Goal: Check status: Check status

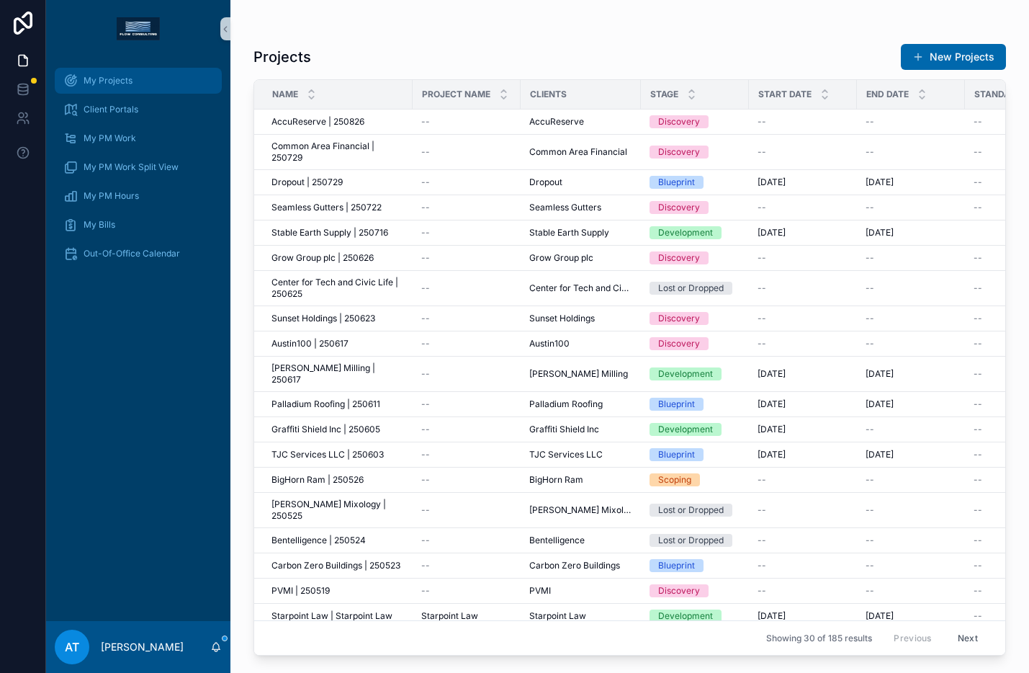
click at [142, 76] on div "My Projects" at bounding box center [138, 80] width 150 height 23
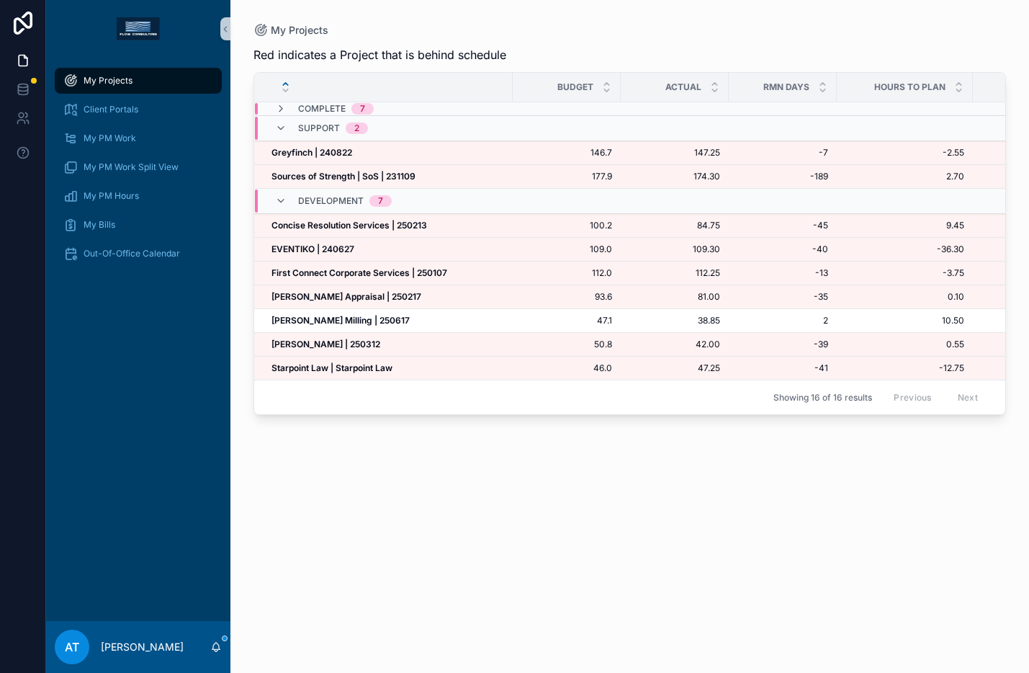
click at [557, 46] on div "Red indicates a Project that is behind schedule" at bounding box center [630, 54] width 753 height 17
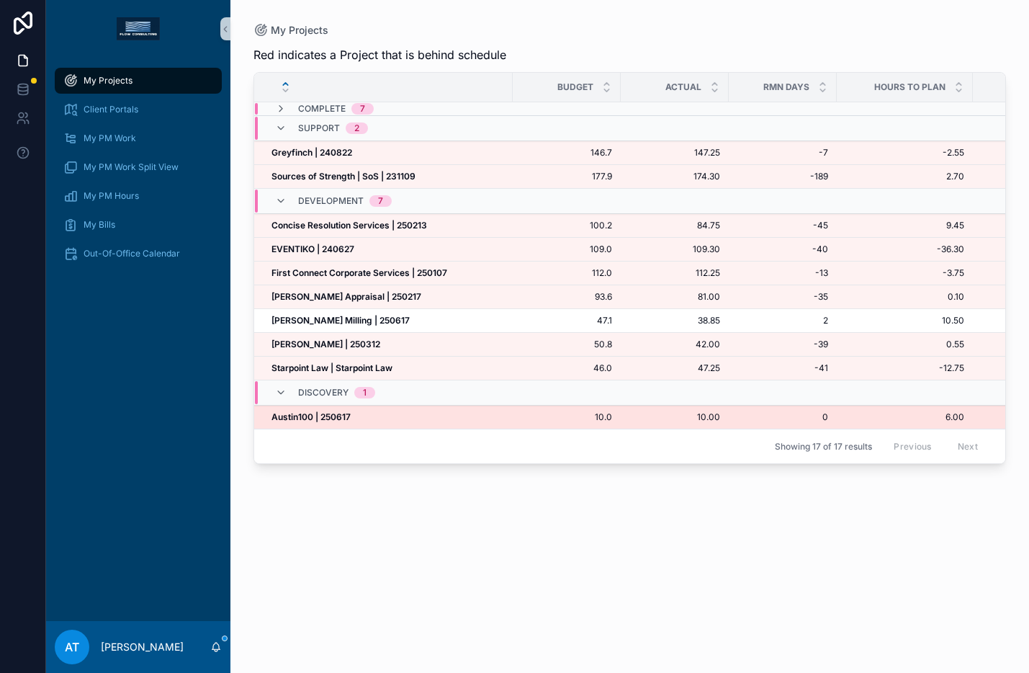
click at [449, 418] on div "Austin100 | 250617 Austin100 | 250617" at bounding box center [388, 417] width 233 height 12
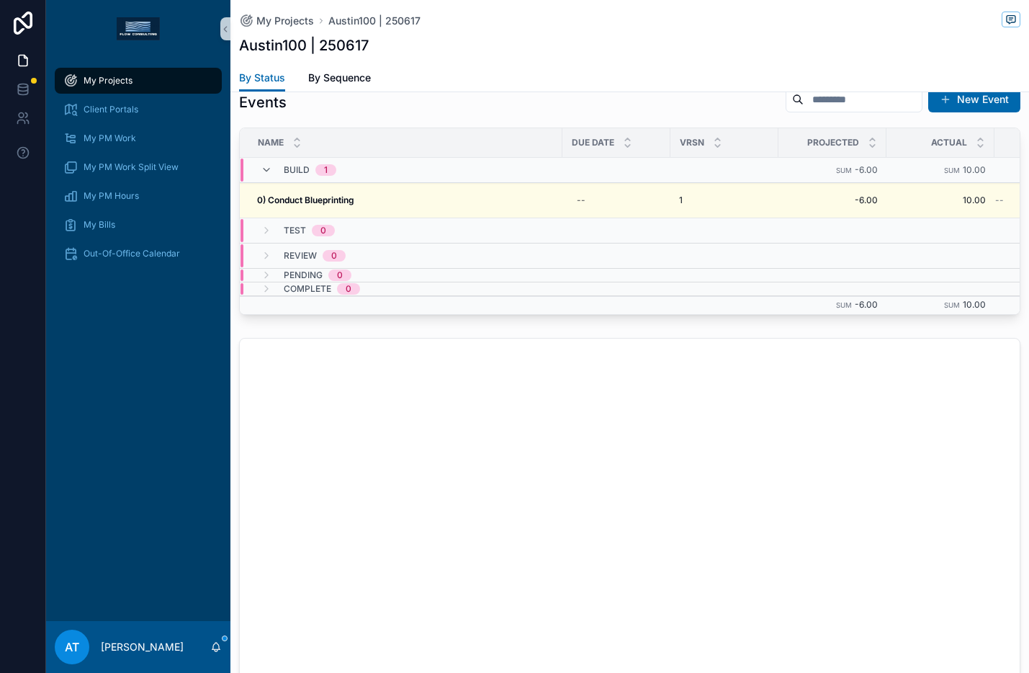
scroll to position [1420, 0]
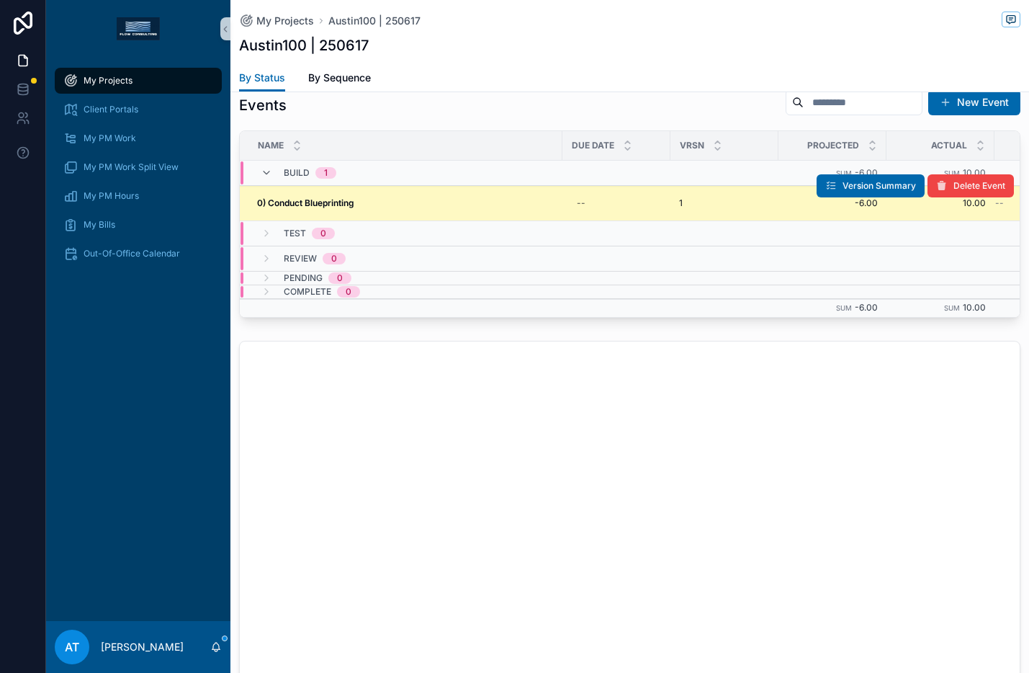
click at [442, 200] on div "0) Conduct Blueprinting 0) Conduct Blueprinting" at bounding box center [405, 203] width 297 height 12
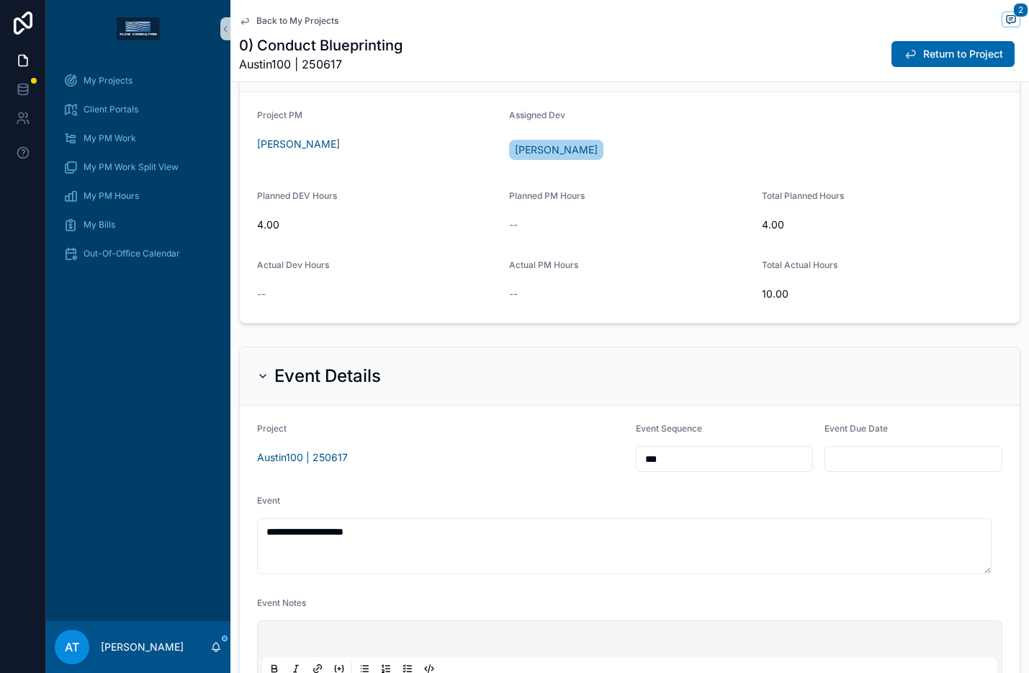
scroll to position [1327, 0]
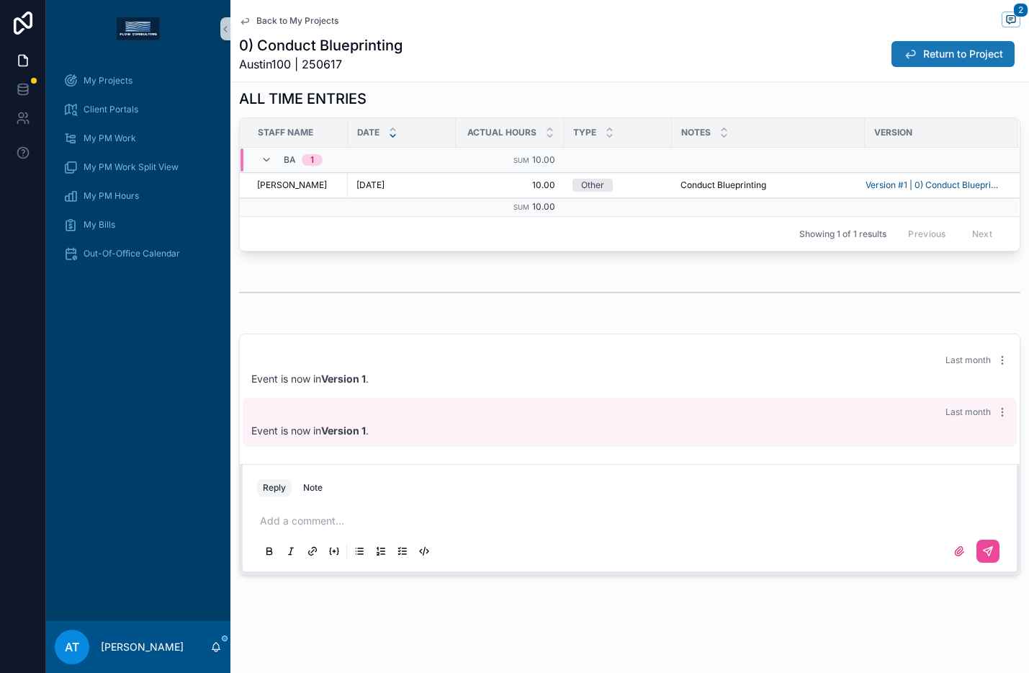
click at [928, 48] on span "Return to Project" at bounding box center [963, 54] width 80 height 14
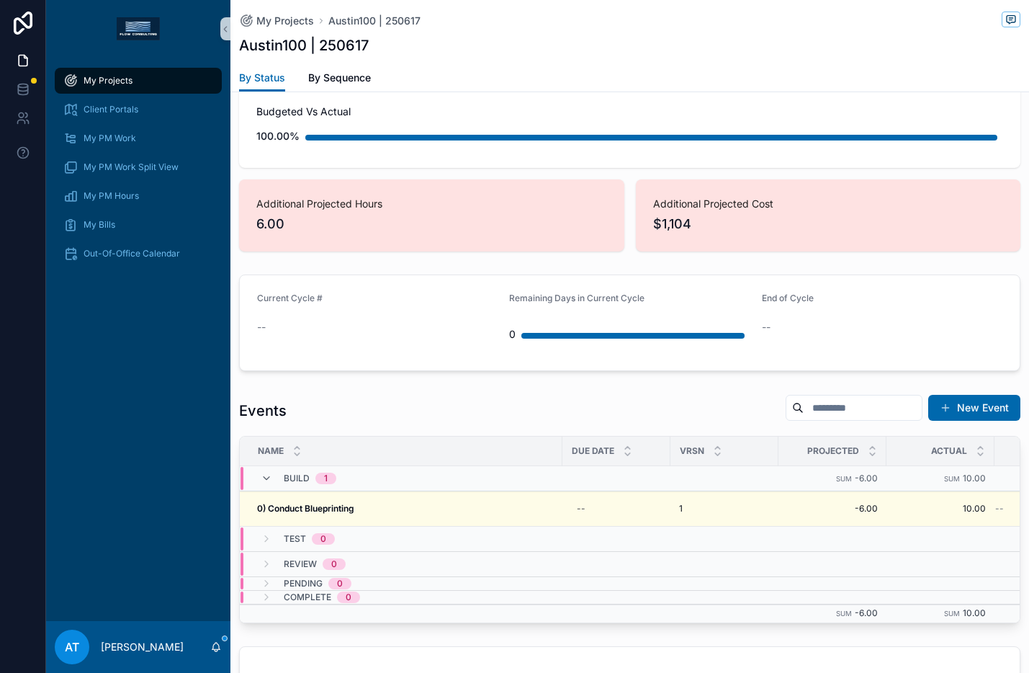
scroll to position [1144, 0]
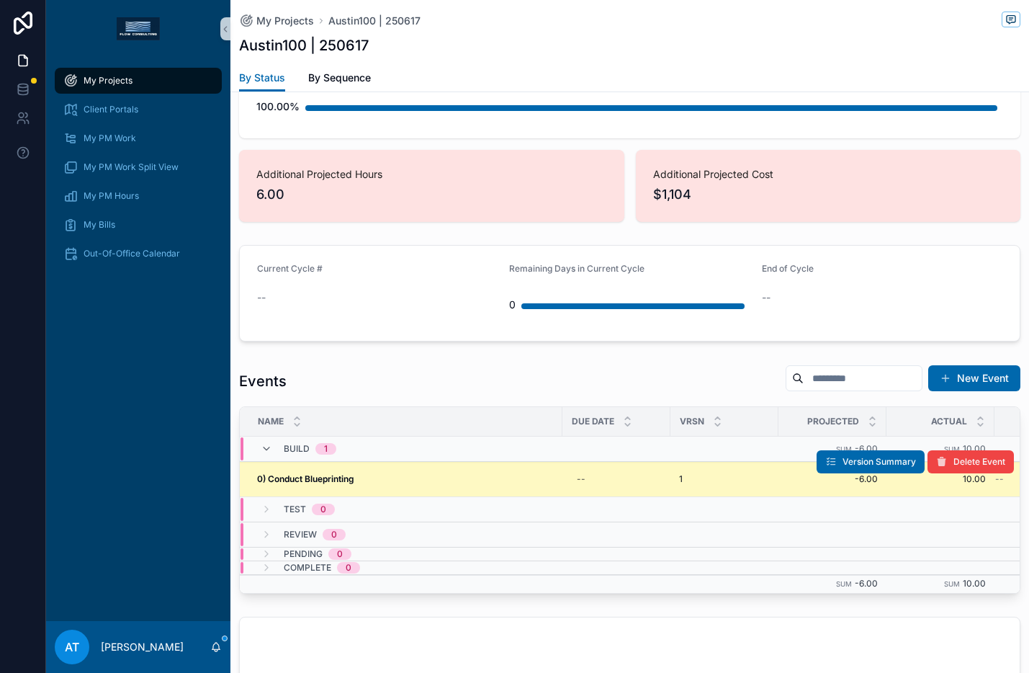
click at [439, 481] on div "0) Conduct Blueprinting 0) Conduct Blueprinting" at bounding box center [405, 479] width 297 height 12
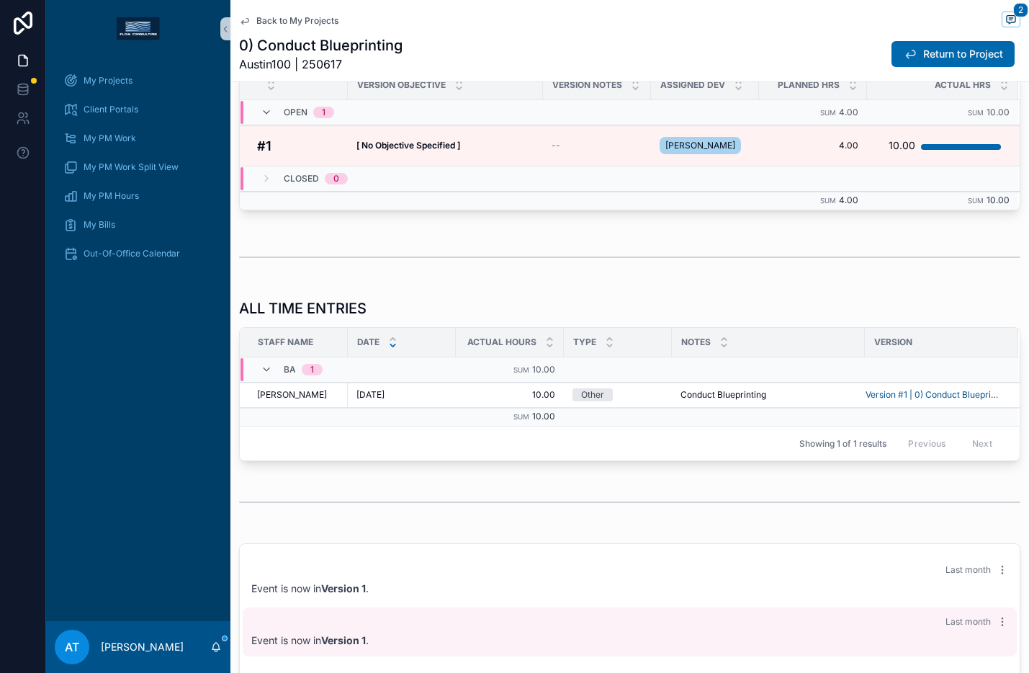
scroll to position [1121, 0]
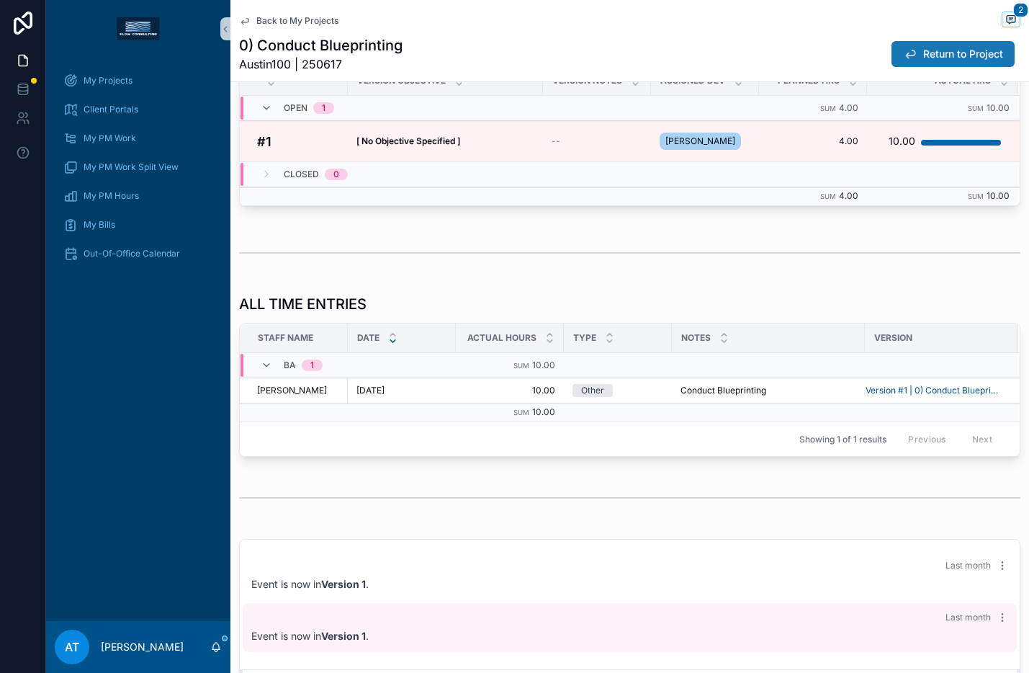
click at [923, 53] on span "Return to Project" at bounding box center [963, 54] width 80 height 14
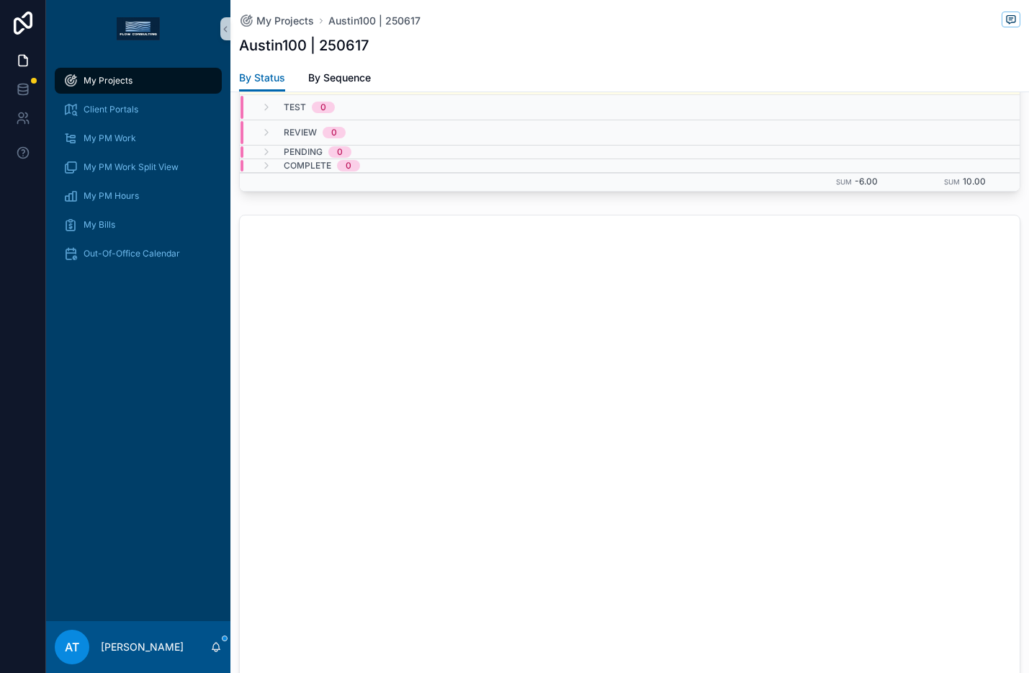
scroll to position [1195, 0]
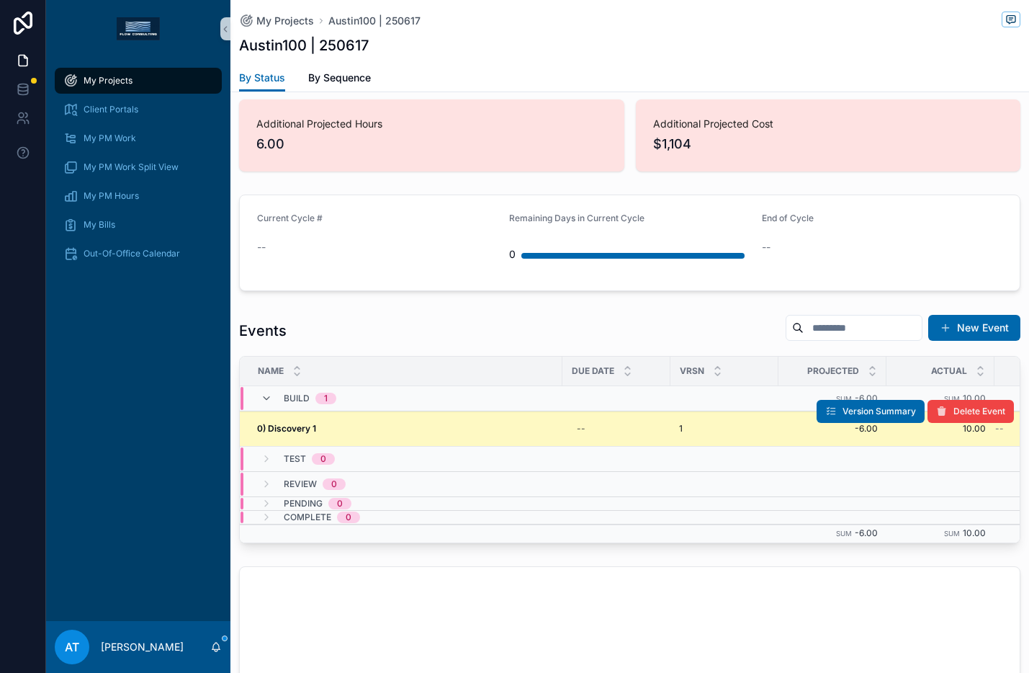
click at [426, 429] on div "0) Discovery 1 0) Discovery 1" at bounding box center [405, 429] width 297 height 12
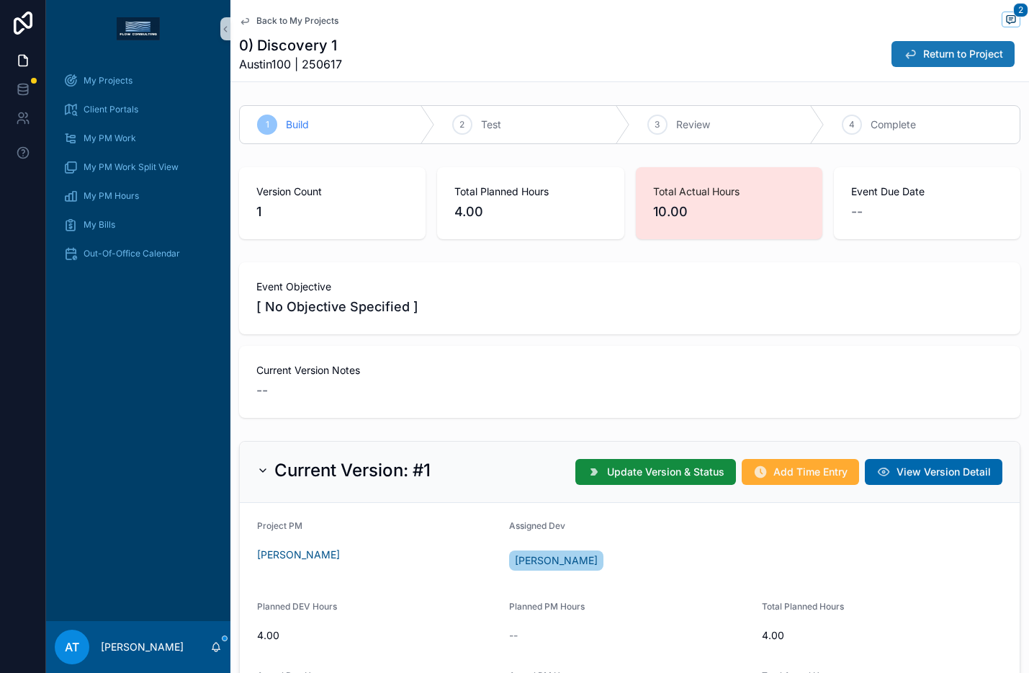
click at [941, 61] on button "Return to Project" at bounding box center [953, 54] width 123 height 26
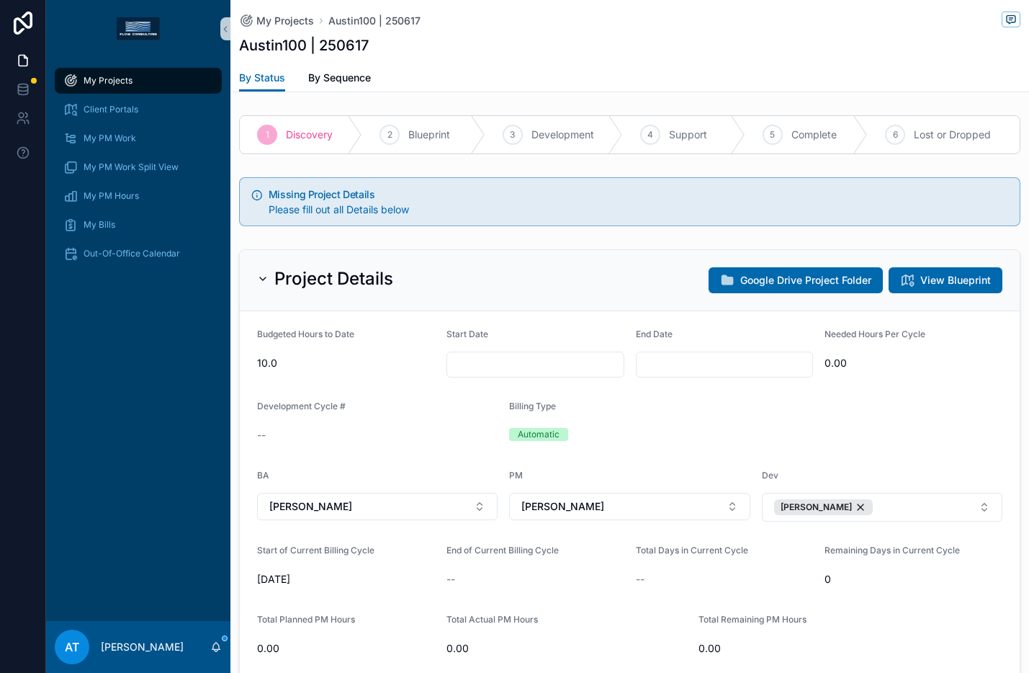
click at [129, 77] on span "My Projects" at bounding box center [108, 81] width 49 height 12
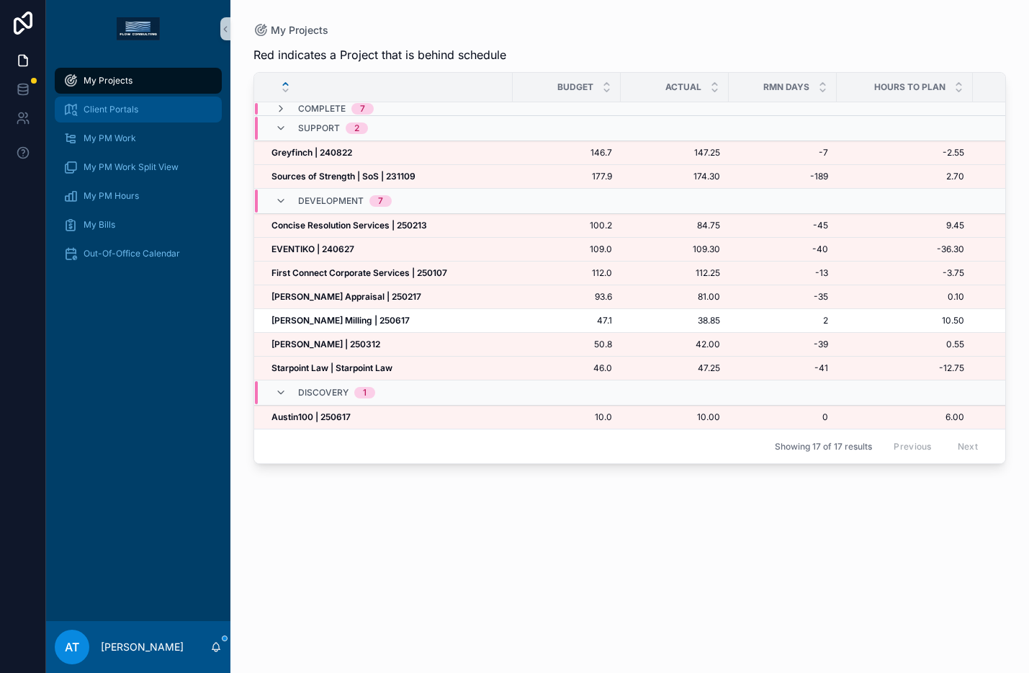
click at [125, 105] on span "Client Portals" at bounding box center [111, 110] width 55 height 12
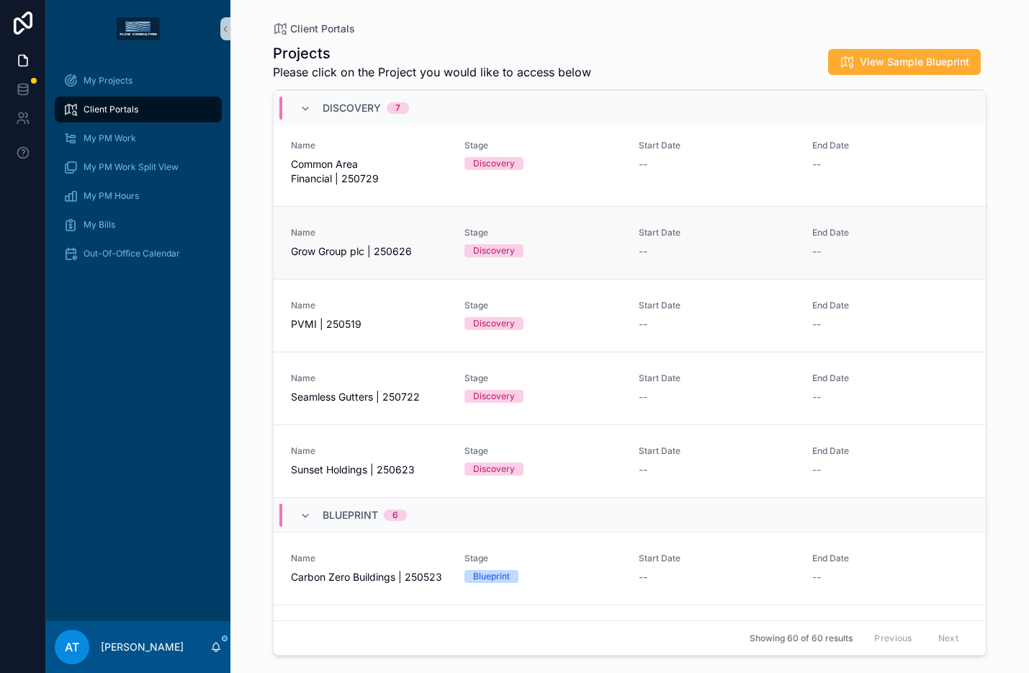
scroll to position [261, 0]
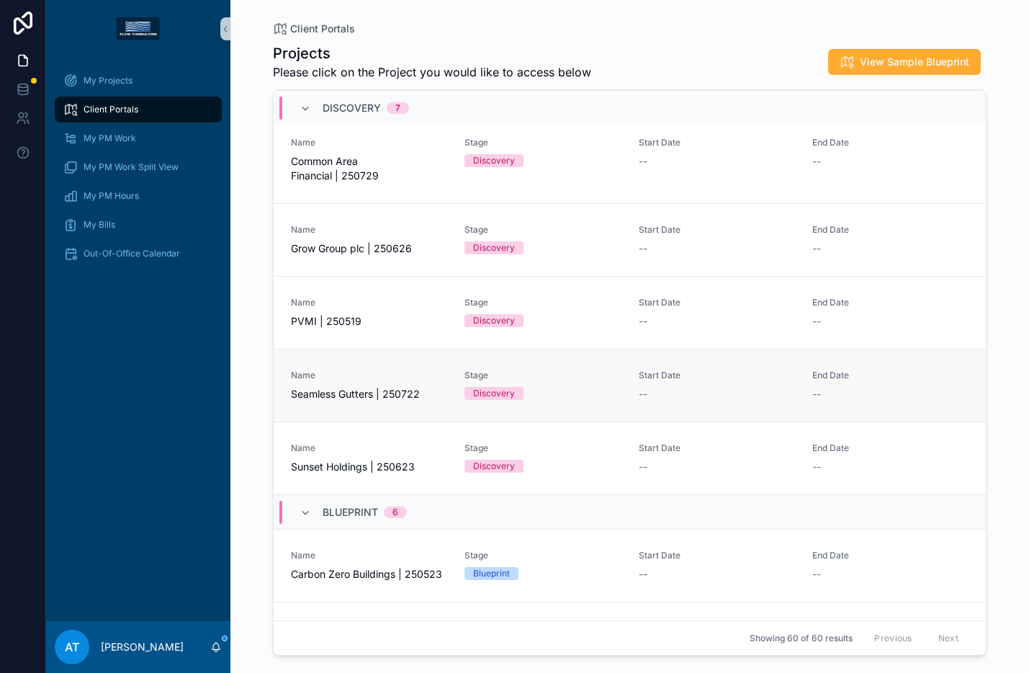
click at [395, 379] on span "Name" at bounding box center [369, 375] width 156 height 12
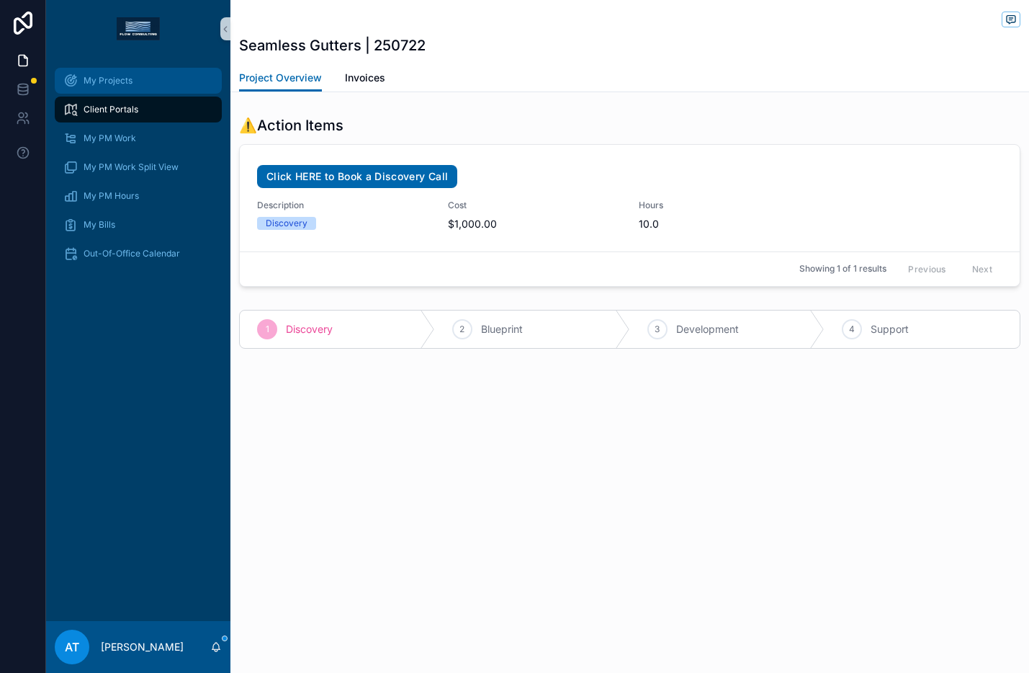
click at [103, 79] on span "My Projects" at bounding box center [108, 81] width 49 height 12
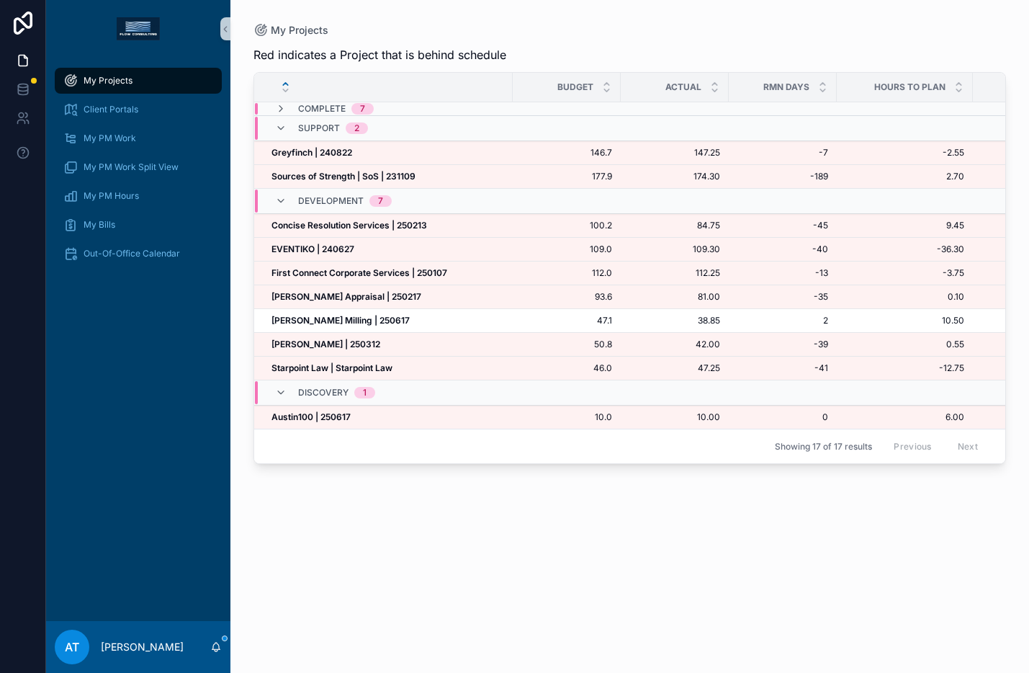
click at [614, 592] on div "Red indicates a Project that is behind schedule Budget Actual RMN Days Hours to…" at bounding box center [630, 346] width 753 height 618
click at [861, 553] on div "Red indicates a Project that is behind schedule Budget Actual RMN Days Hours to…" at bounding box center [630, 346] width 753 height 618
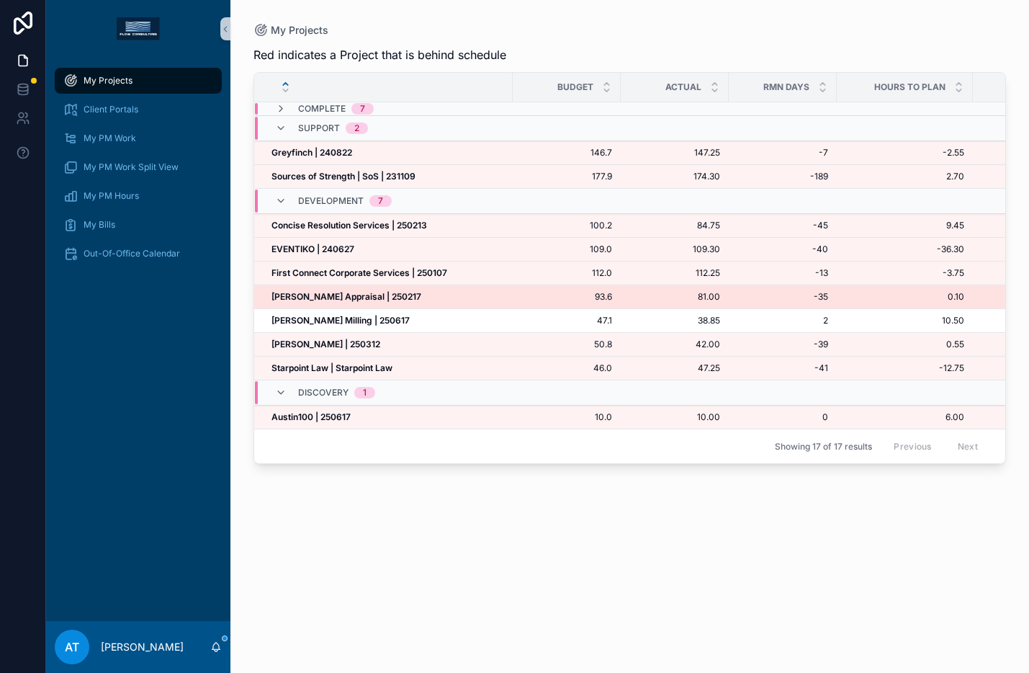
click at [338, 294] on strong "[PERSON_NAME] Appraisal | 250217" at bounding box center [347, 296] width 150 height 11
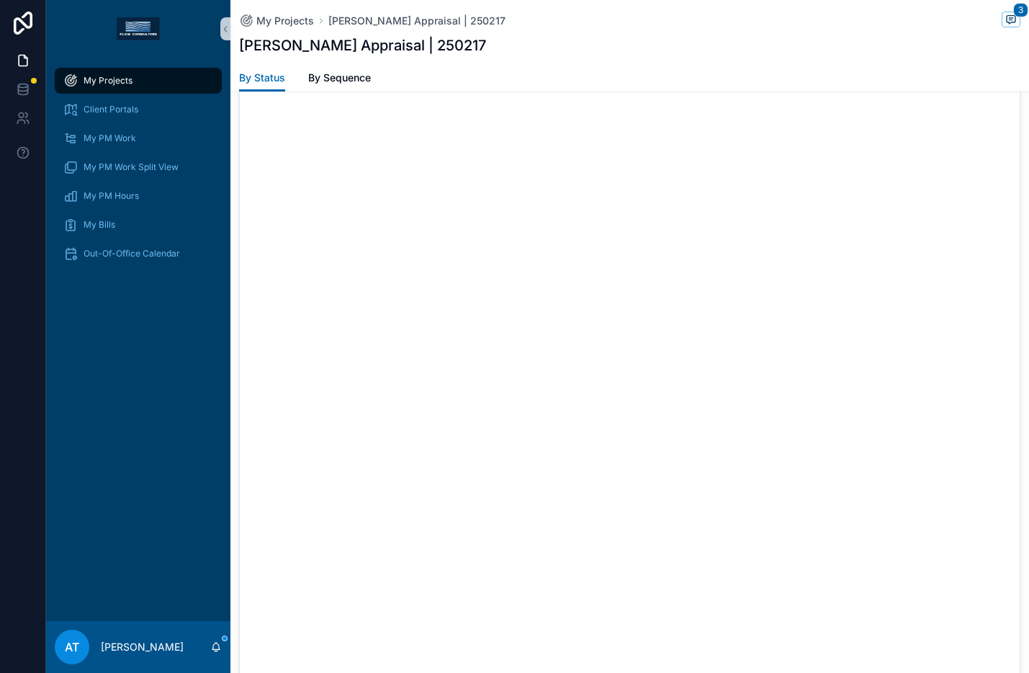
scroll to position [1699, 0]
